Goal: Find specific page/section: Find specific page/section

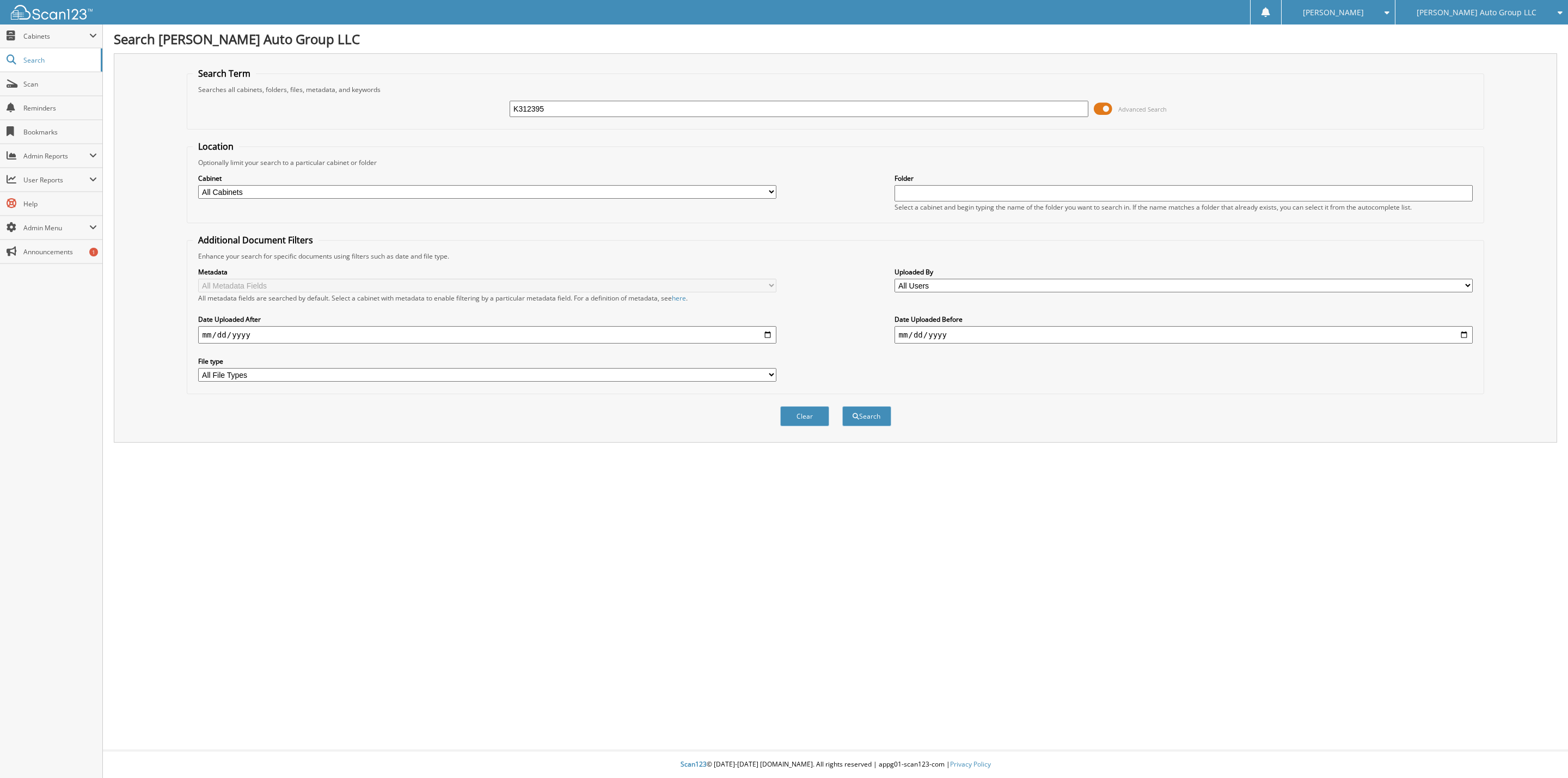
type input "K312395"
click at [842, 406] on button "Search" at bounding box center [866, 416] width 49 height 20
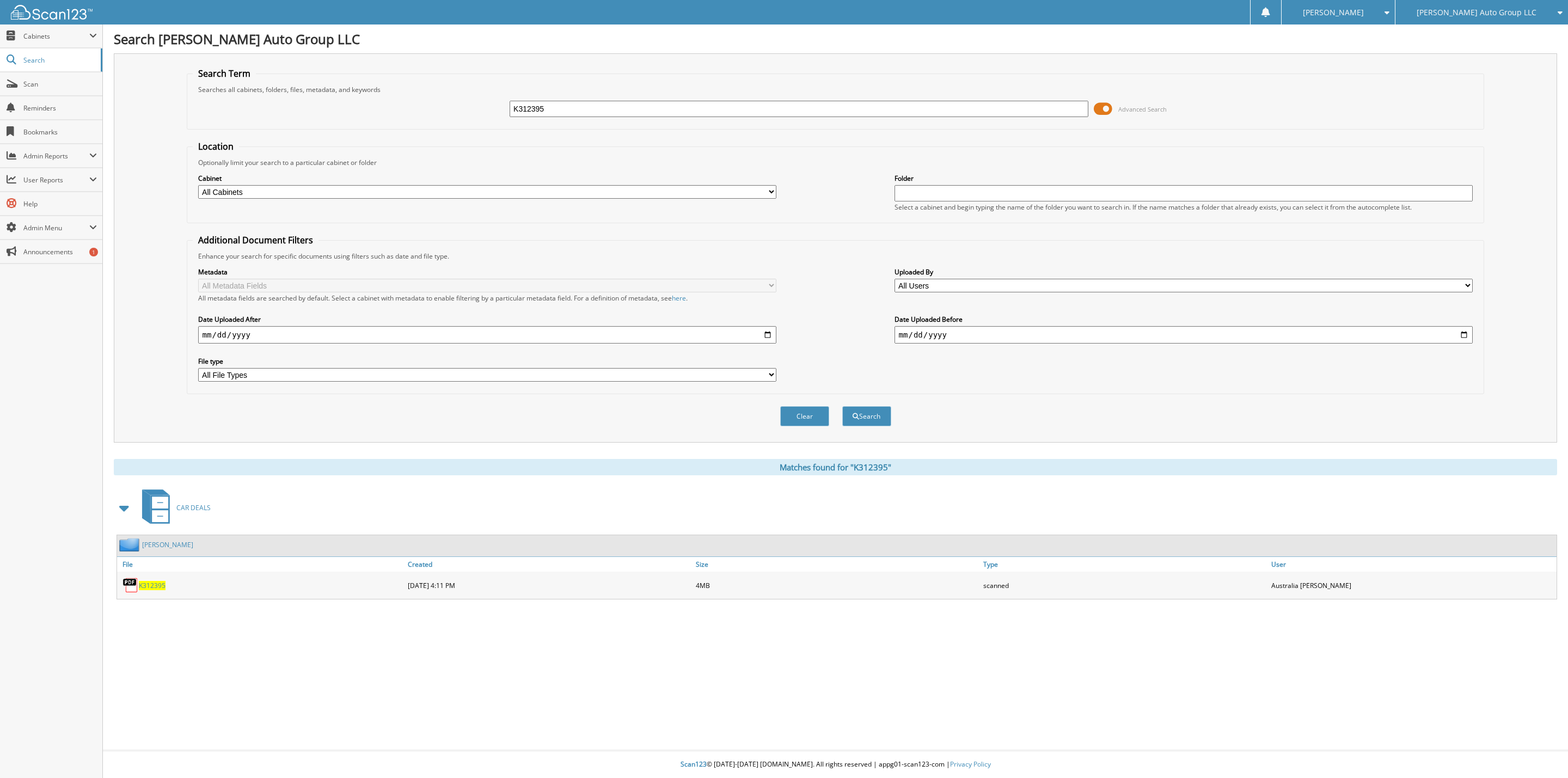
click at [151, 581] on span "K312395" at bounding box center [152, 586] width 27 height 10
